Goal: Information Seeking & Learning: Learn about a topic

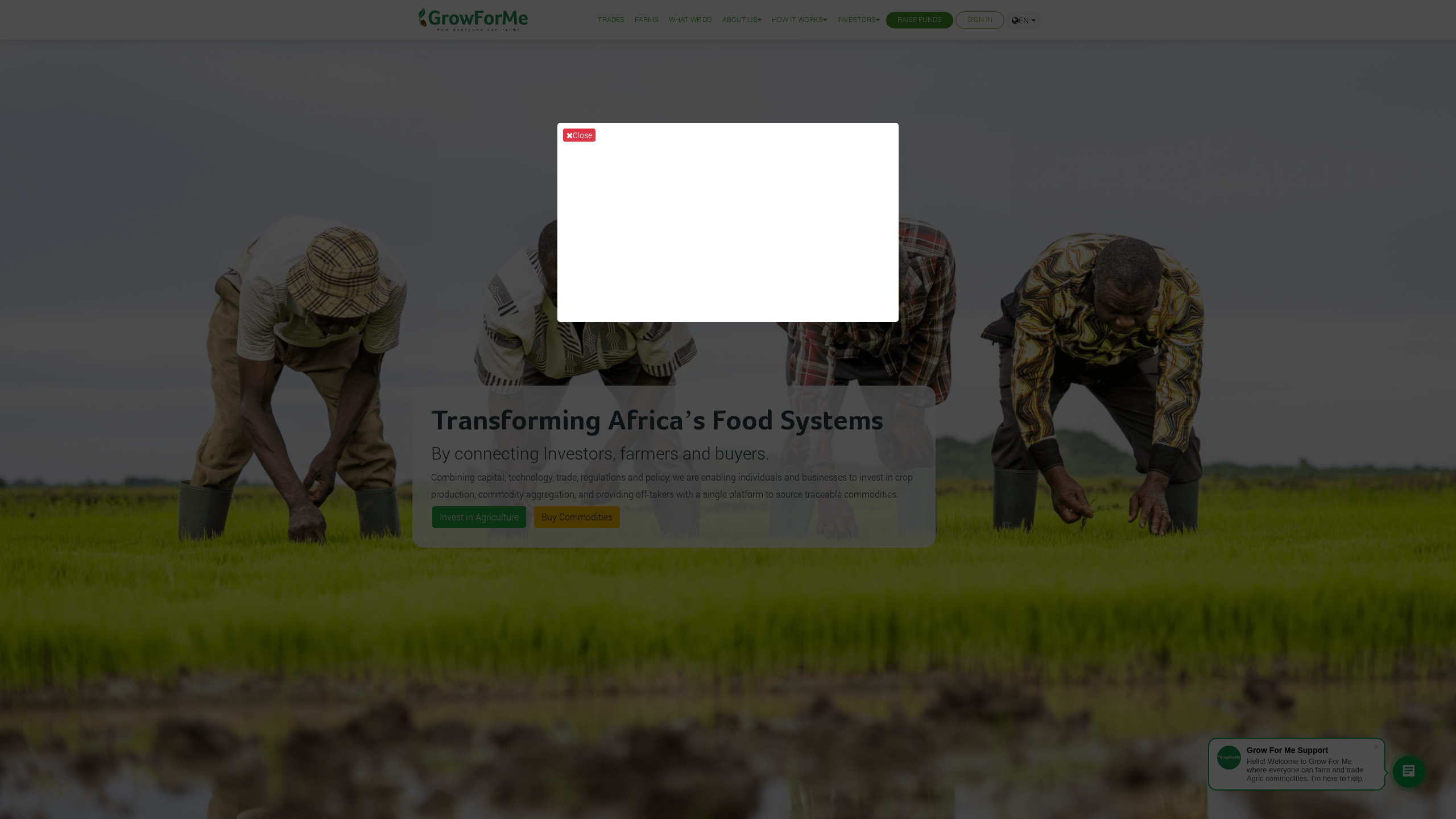
click at [1021, 229] on div "Close" at bounding box center [728, 409] width 1456 height 819
click at [949, 138] on div "Close" at bounding box center [728, 409] width 1456 height 819
click at [585, 134] on button "Close" at bounding box center [579, 135] width 32 height 13
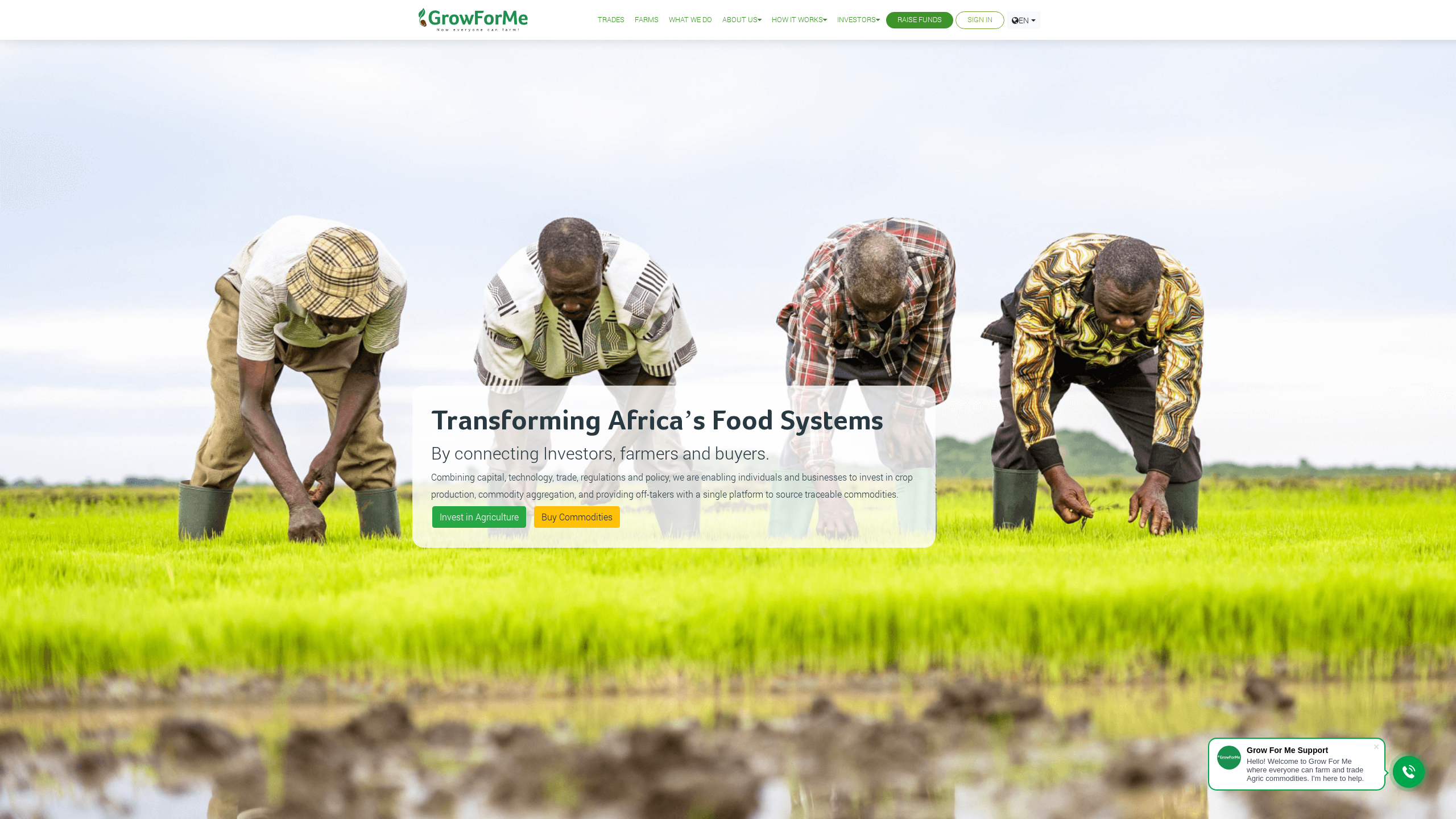
click at [606, 19] on link "Trades" at bounding box center [611, 20] width 27 height 12
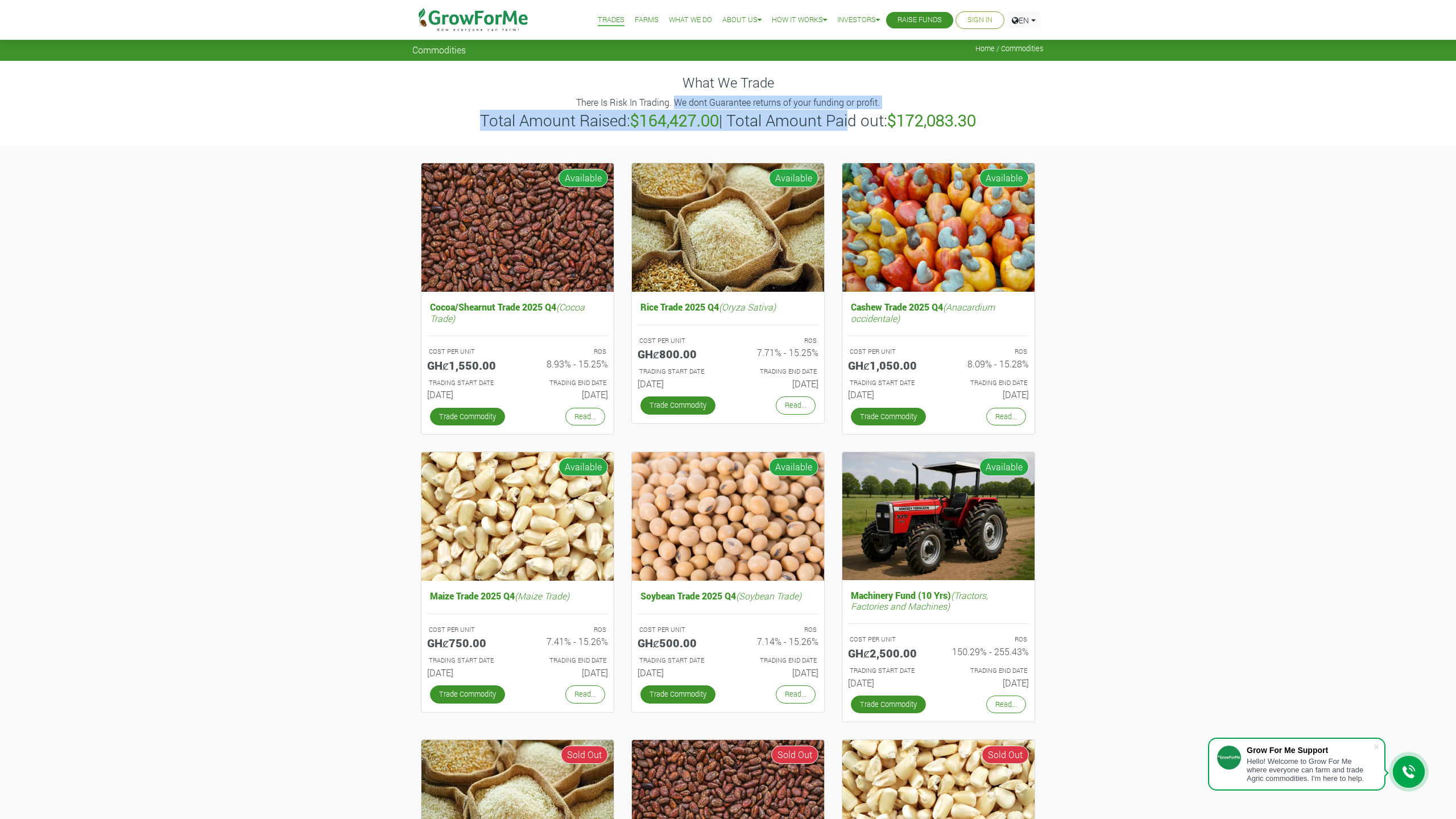
drag, startPoint x: 674, startPoint y: 108, endPoint x: 845, endPoint y: 110, distance: 171.0
click at [845, 110] on div "What We Trade There Is Risk In Trading. We dont Guarantee returns of your fundi…" at bounding box center [728, 103] width 648 height 84
click at [856, 105] on p "There Is Risk In Trading. We dont Guarantee returns of your funding or profit." at bounding box center [728, 102] width 628 height 14
click at [1379, 743] on span at bounding box center [1376, 746] width 12 height 12
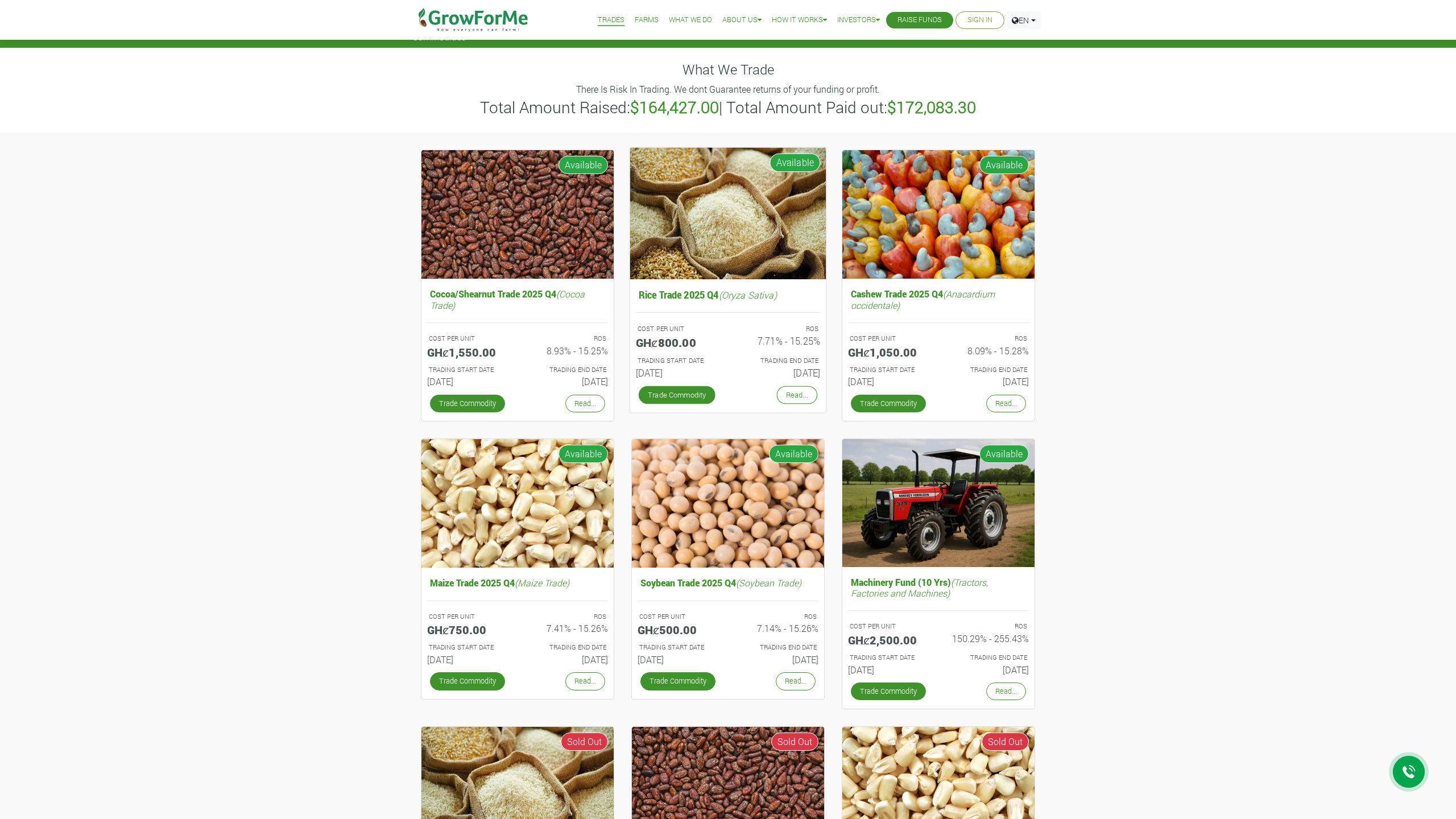
scroll to position [12, 0]
